Goal: Contribute content: Add original content to the website for others to see

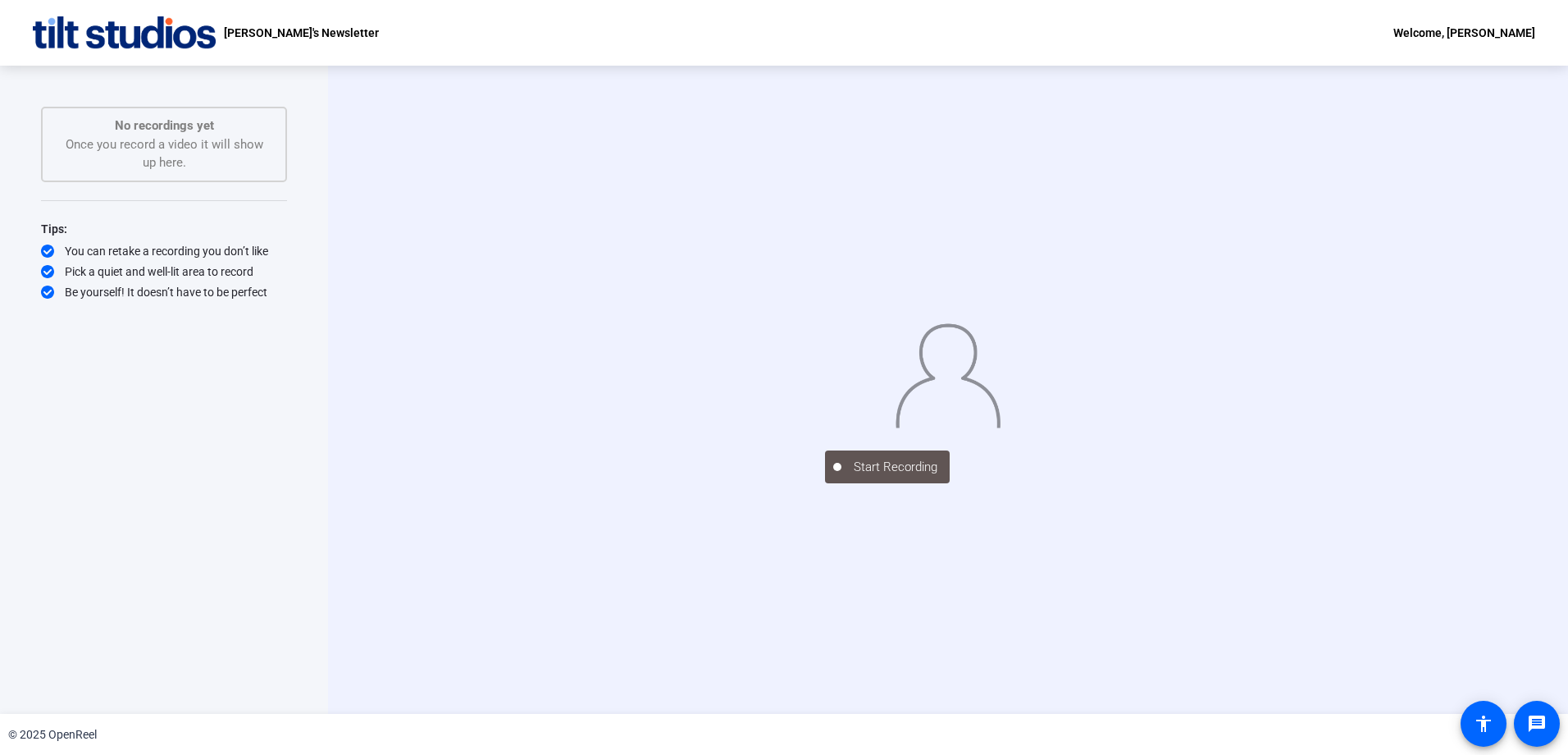
click at [1001, 318] on img at bounding box center [948, 373] width 106 height 111
click at [163, 152] on div "No recordings yet Once you record a video it will show up here." at bounding box center [163, 144] width 210 height 56
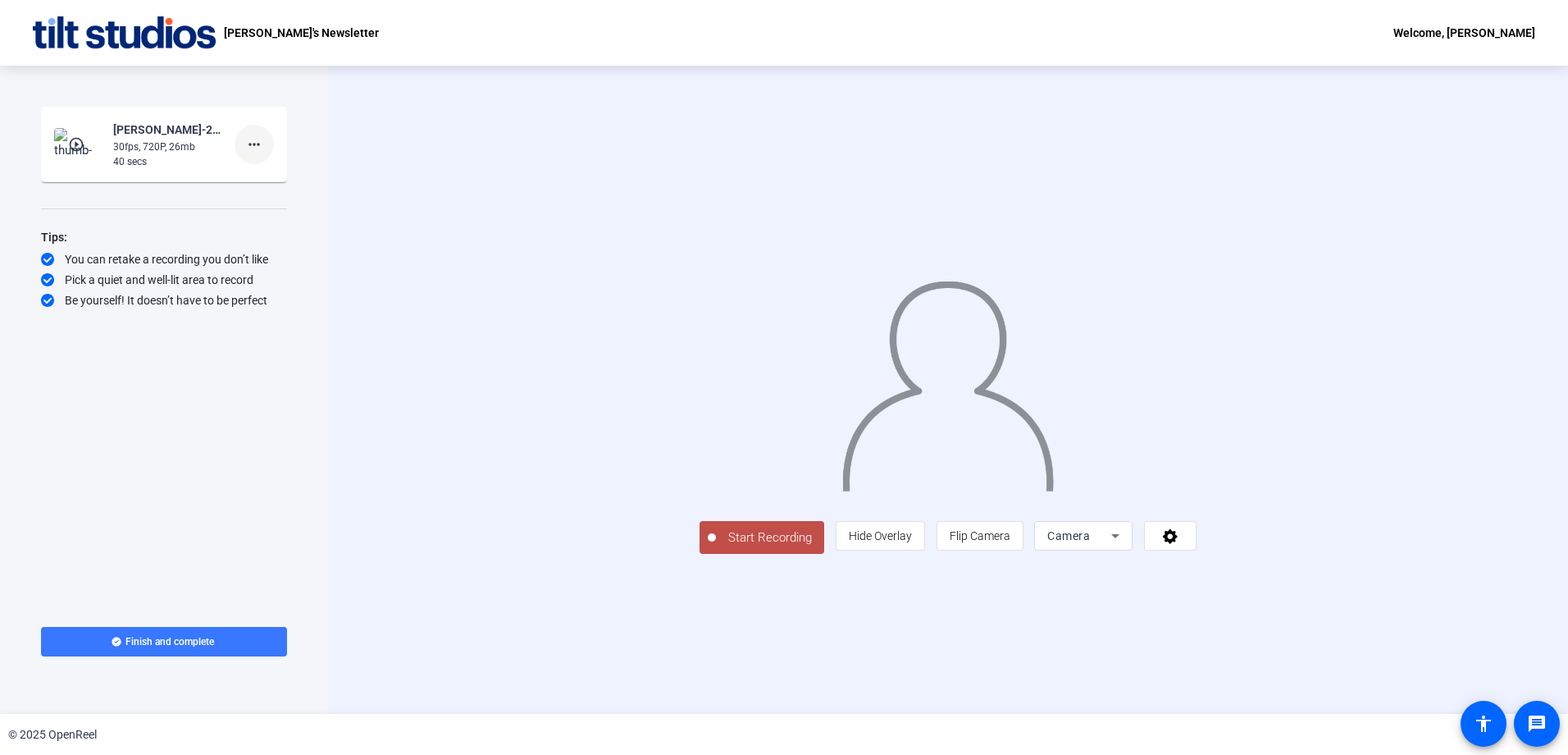
click at [259, 143] on mat-icon "more_horiz" at bounding box center [254, 144] width 19 height 19
click at [262, 181] on span "Delete clip" at bounding box center [280, 178] width 66 height 19
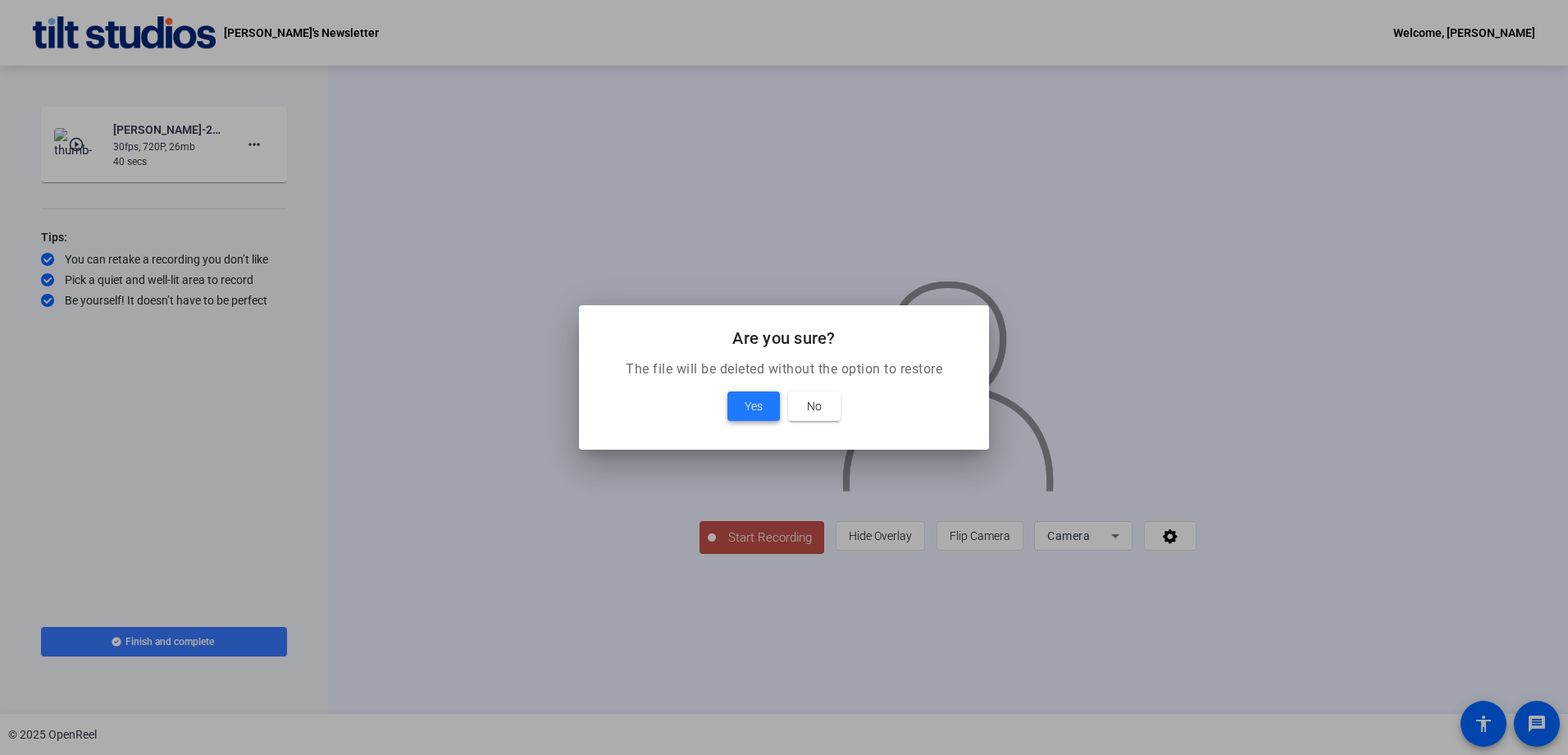
click at [758, 409] on span "Yes" at bounding box center [754, 405] width 18 height 19
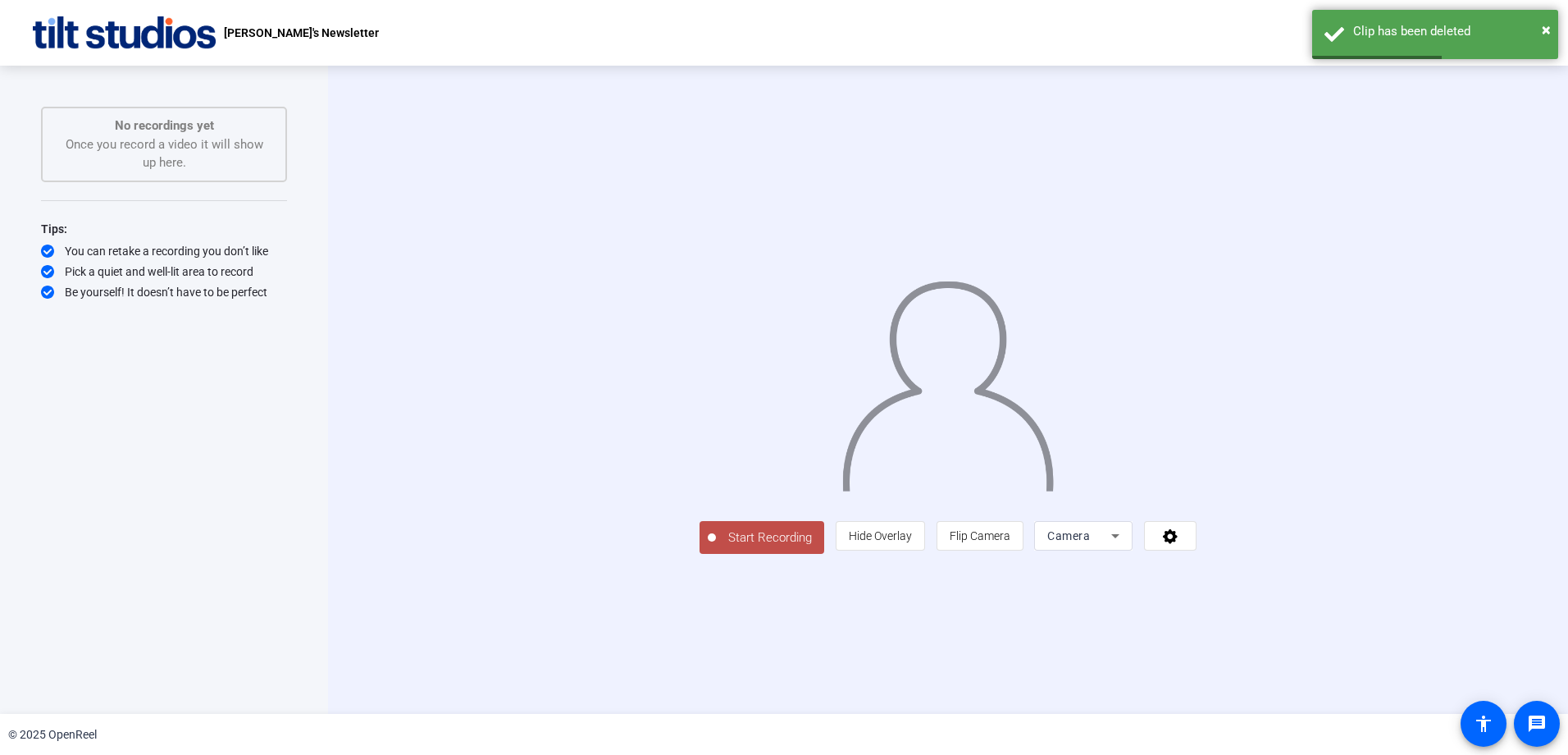
click at [716, 547] on span "Start Recording" at bounding box center [770, 538] width 108 height 19
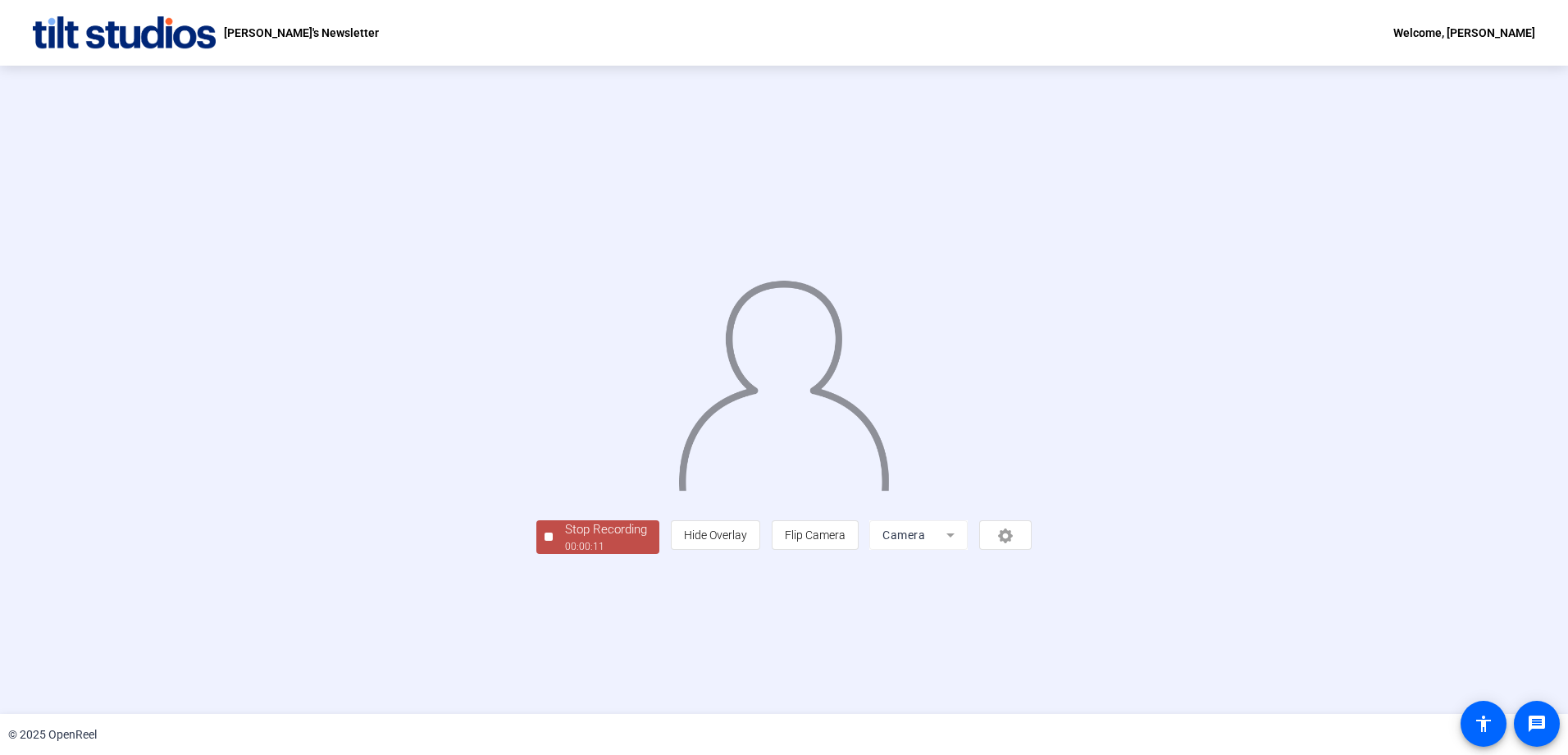
click at [565, 553] on div "00:00:11" at bounding box center [606, 546] width 82 height 15
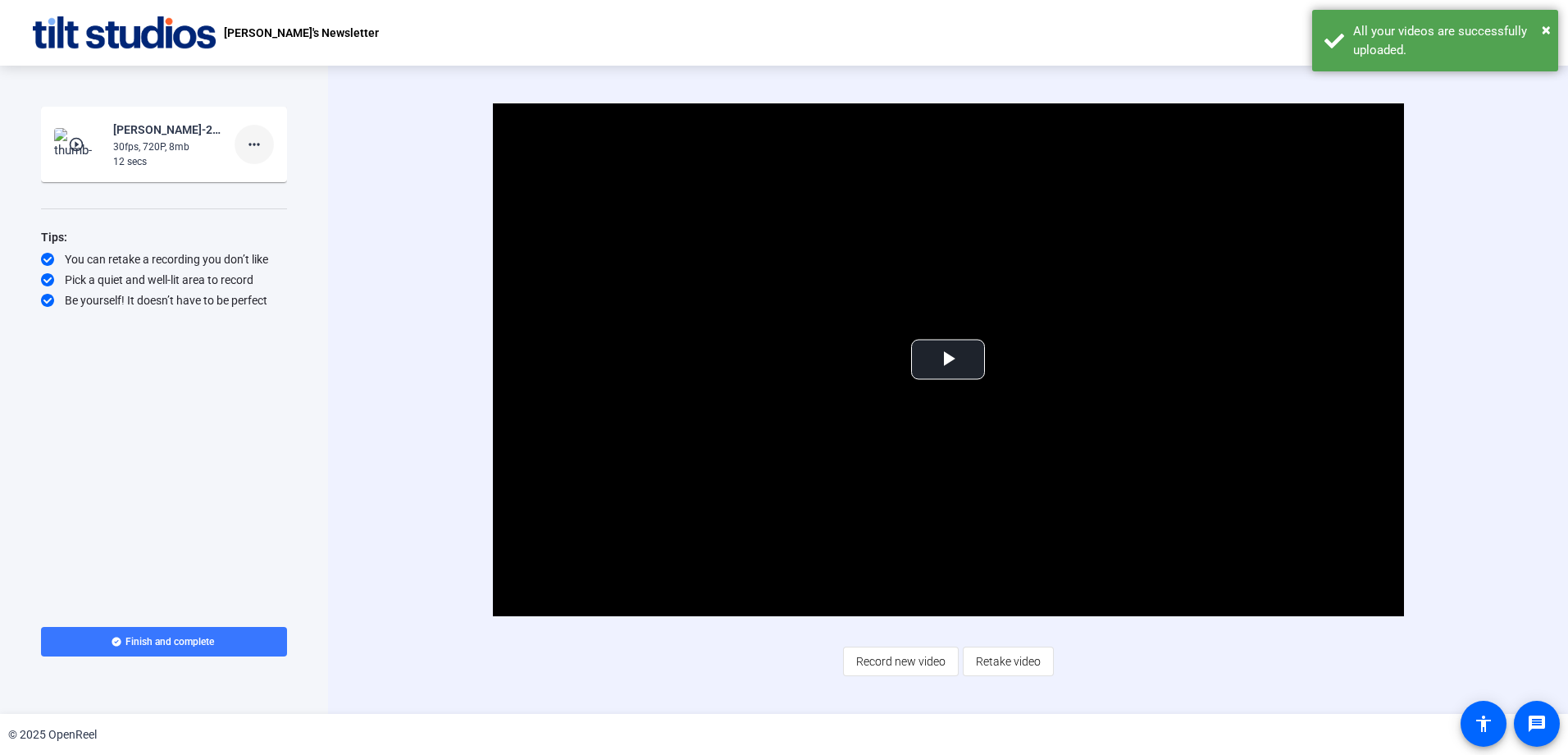
click at [249, 141] on mat-icon "more_horiz" at bounding box center [254, 144] width 19 height 19
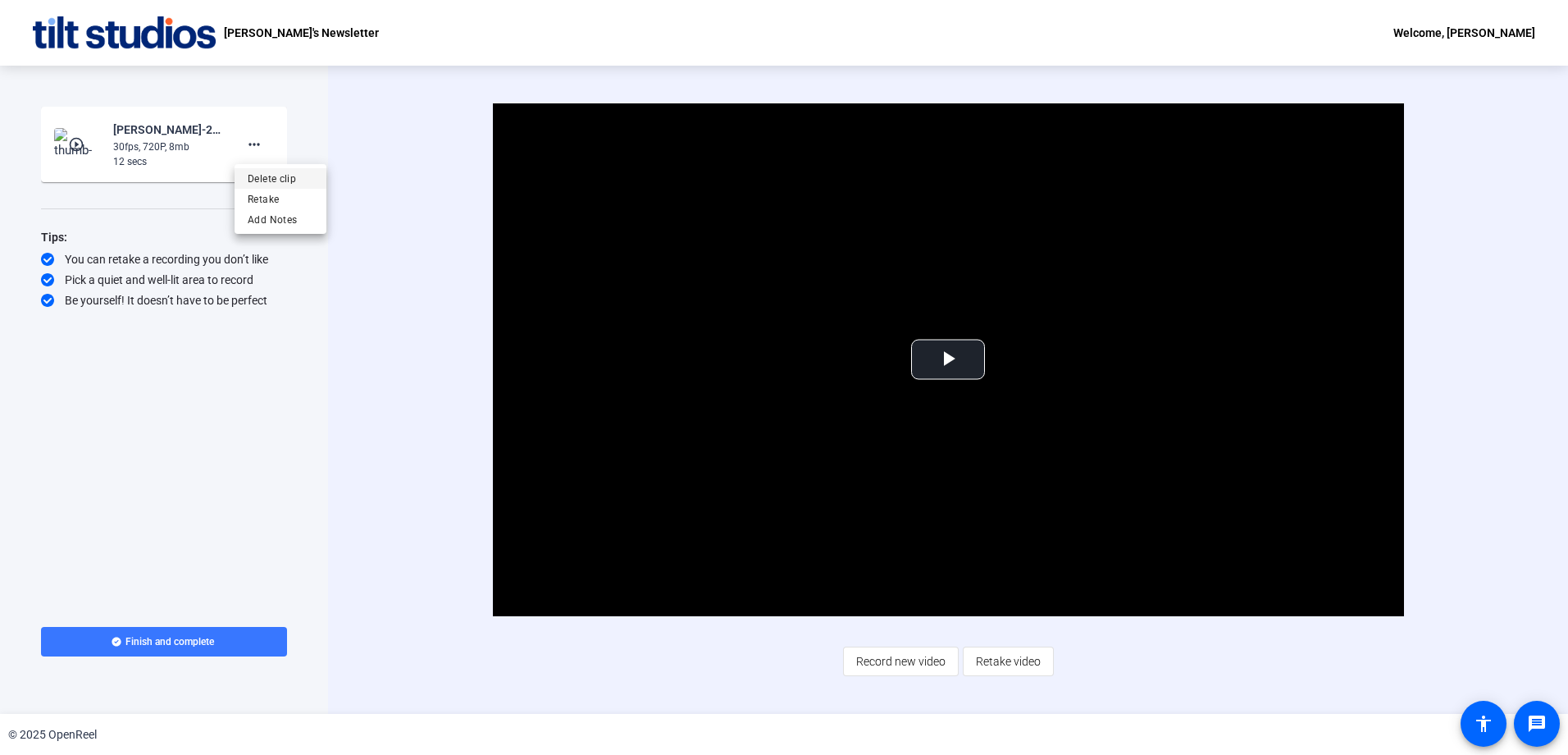
click at [248, 181] on span "Delete clip" at bounding box center [280, 178] width 66 height 19
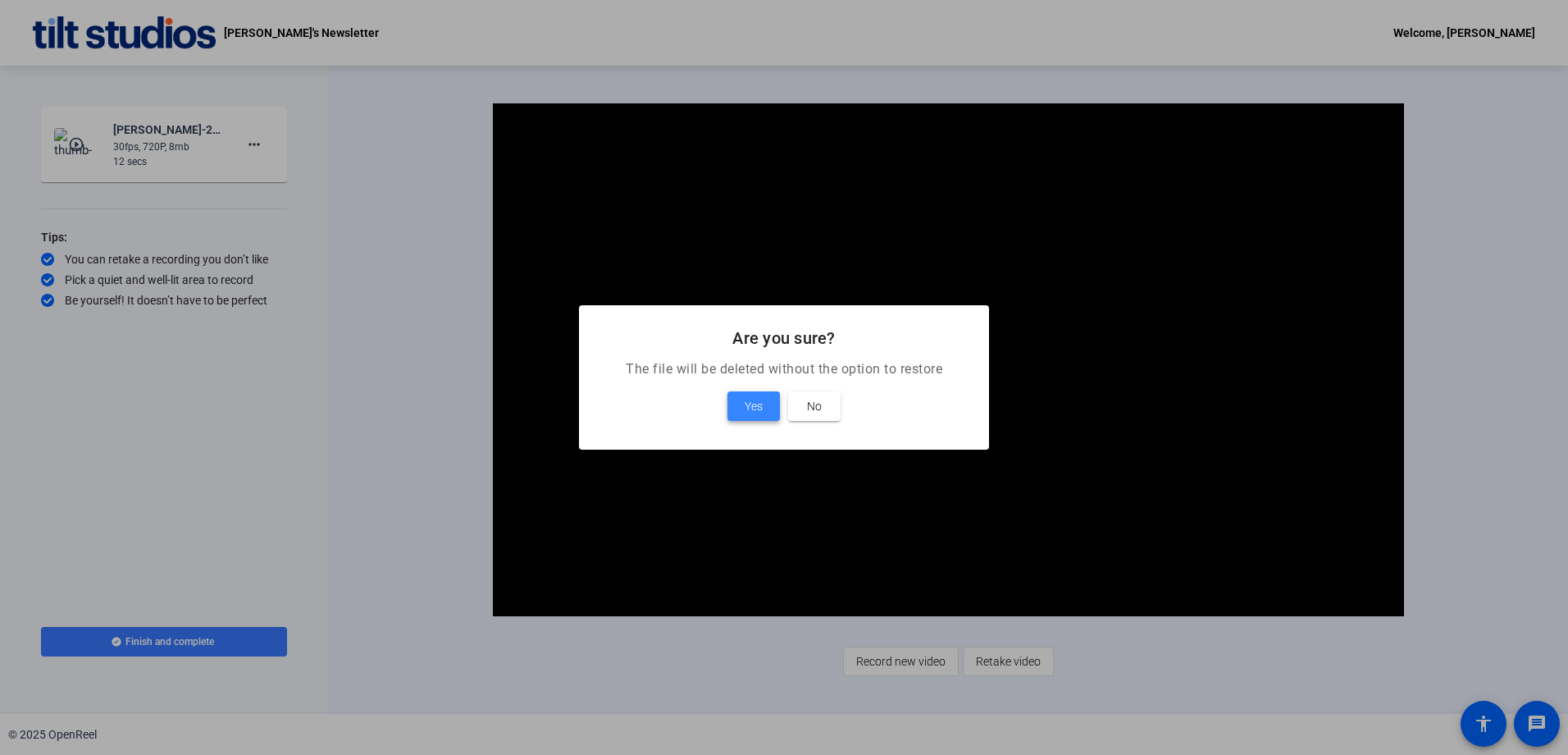
click at [747, 399] on span "Yes" at bounding box center [754, 405] width 18 height 19
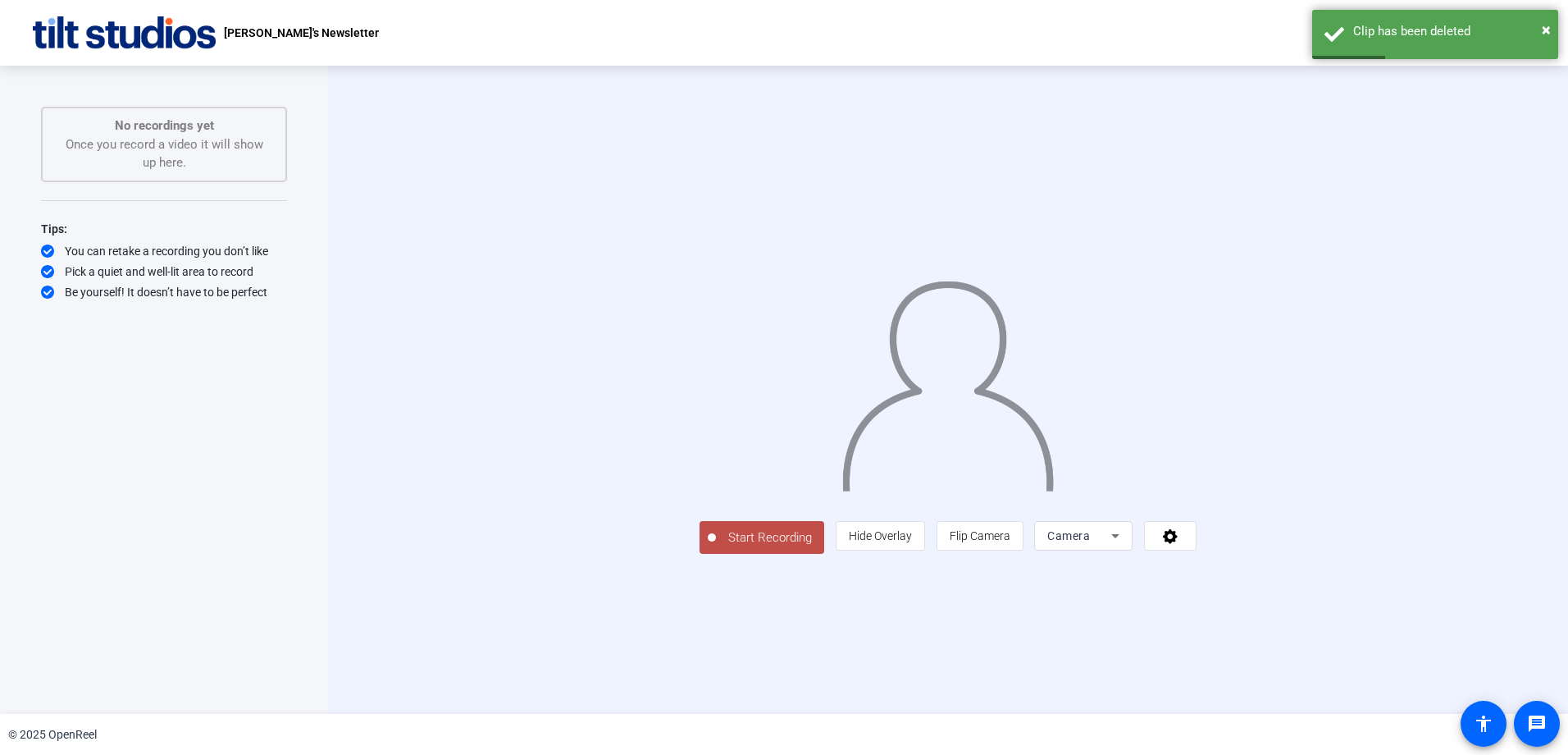
click at [716, 547] on span "Start Recording" at bounding box center [770, 538] width 108 height 19
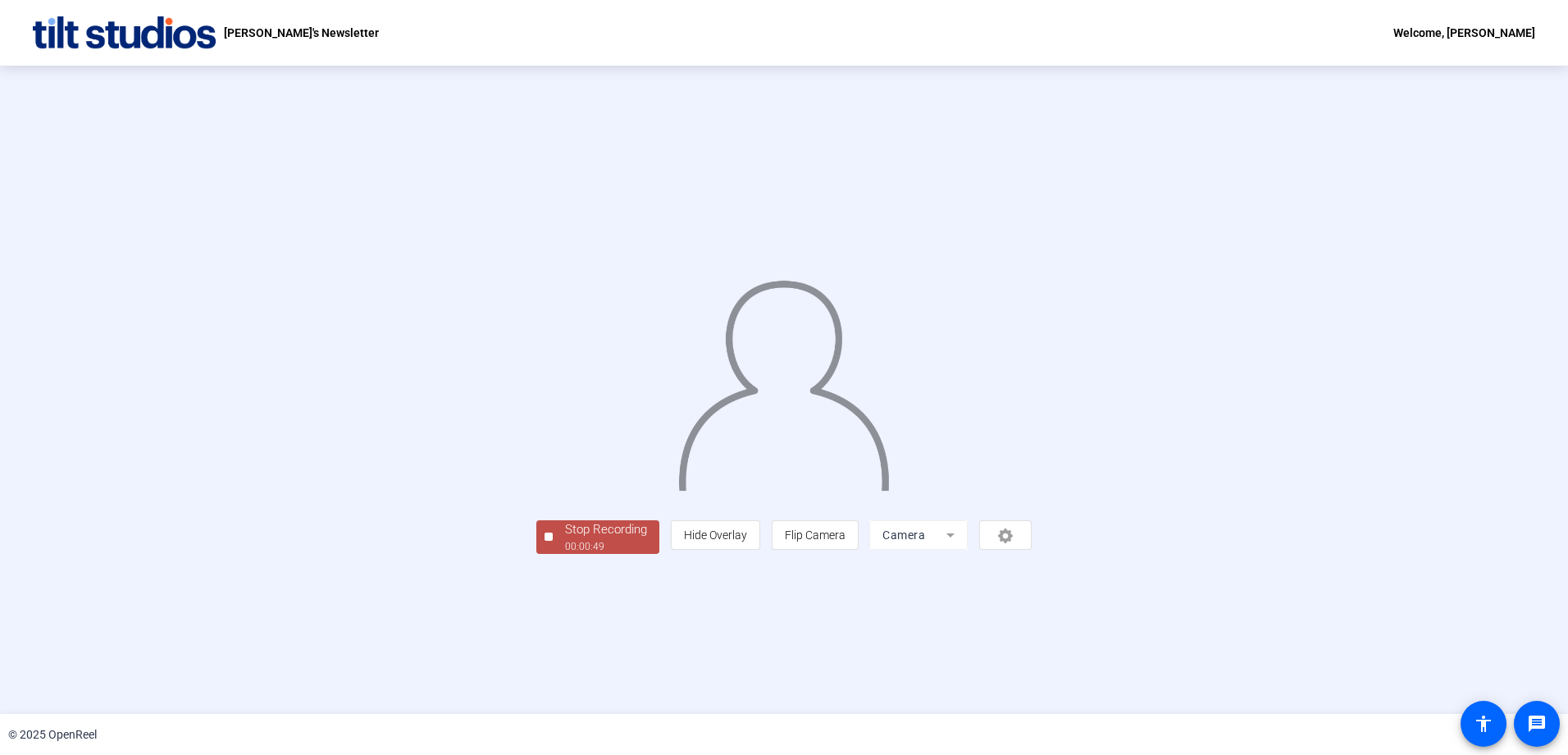
click at [565, 553] on div "00:00:49" at bounding box center [606, 546] width 82 height 15
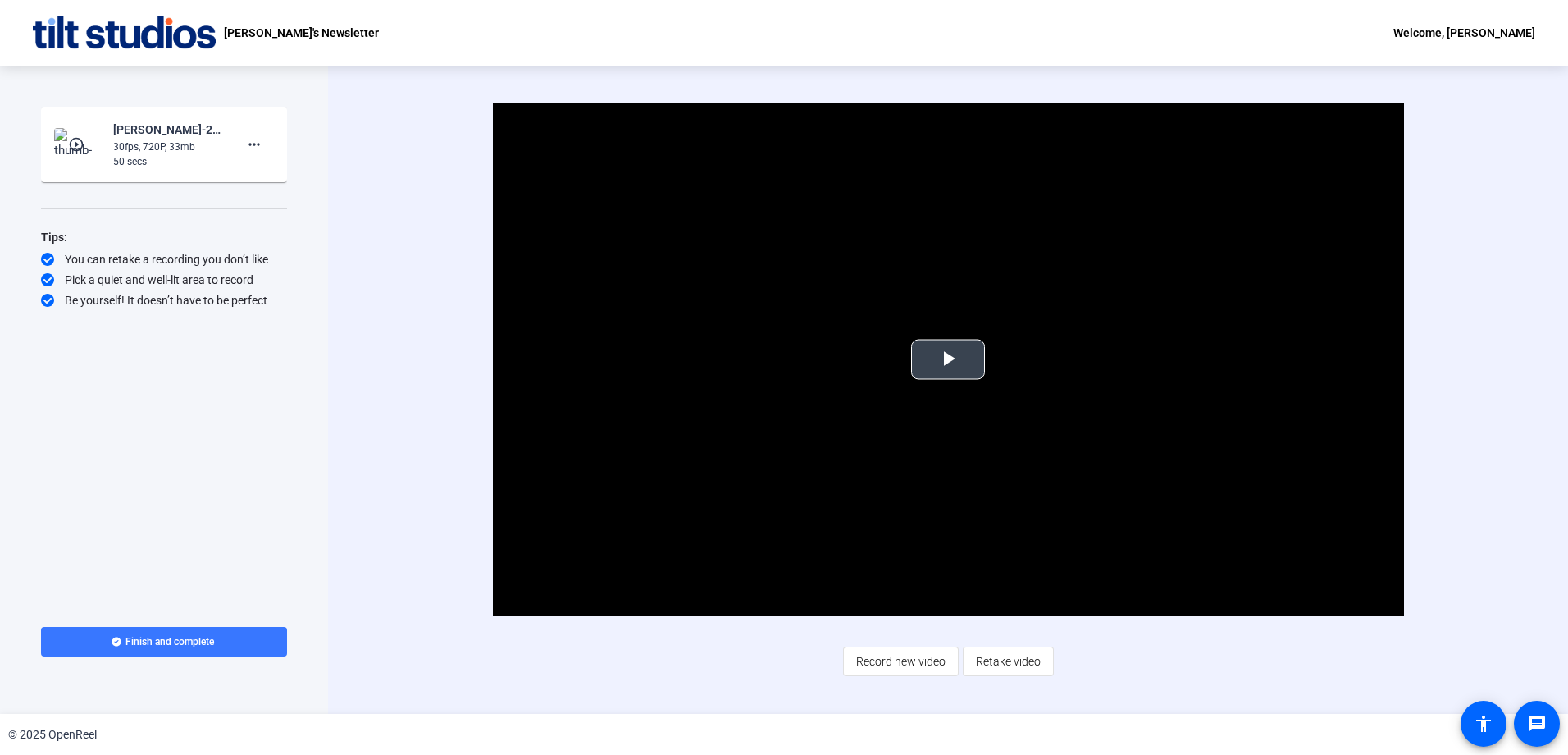
click at [948, 359] on span "Video Player" at bounding box center [948, 359] width 0 height 0
click at [196, 632] on span at bounding box center [164, 641] width 246 height 39
